Goal: Transaction & Acquisition: Purchase product/service

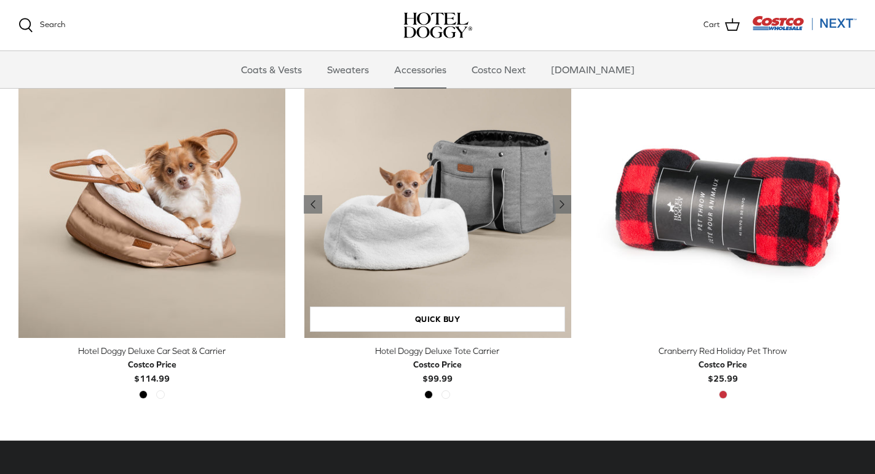
scroll to position [357, 0]
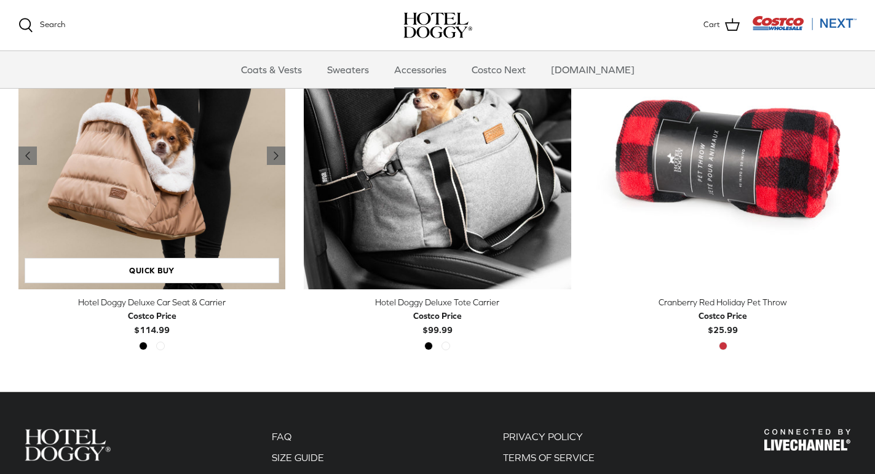
click at [161, 191] on img "Hotel Doggy Deluxe Car Seat & Carrier" at bounding box center [151, 155] width 267 height 267
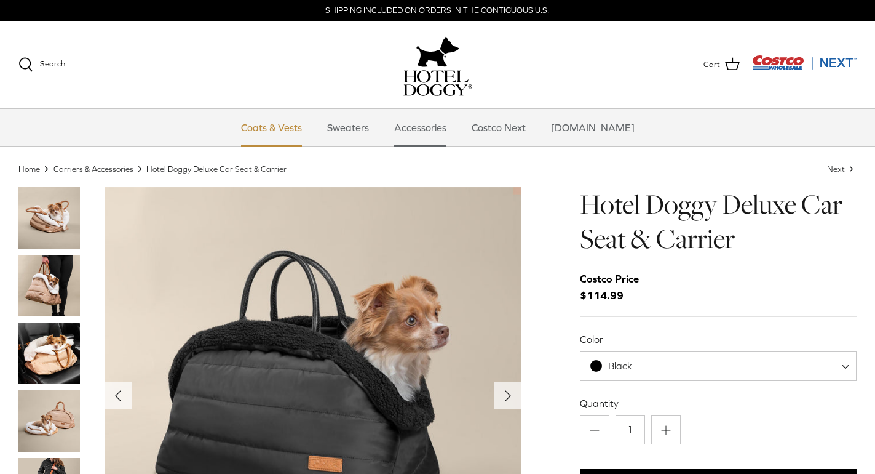
click at [290, 129] on link "Coats & Vests" at bounding box center [271, 127] width 83 height 37
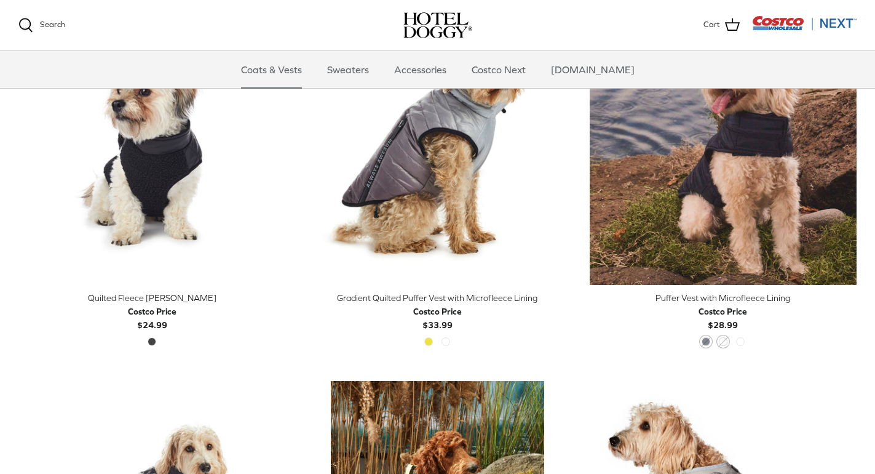
scroll to position [1766, 0]
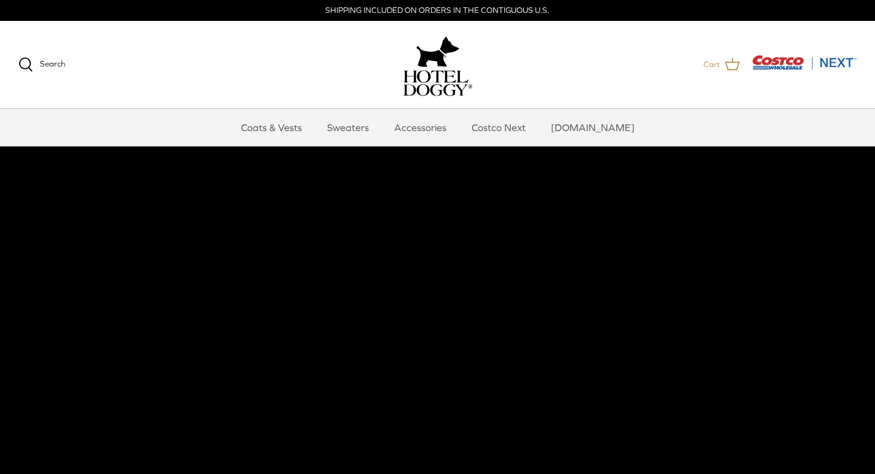
click at [723, 63] on link "Cart" at bounding box center [722, 65] width 36 height 16
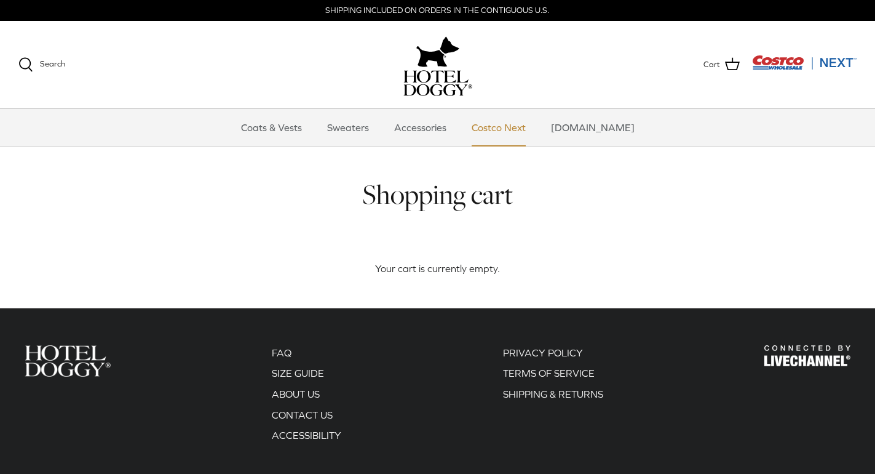
click at [528, 127] on link "Costco Next" at bounding box center [499, 127] width 76 height 37
